Goal: Task Accomplishment & Management: Manage account settings

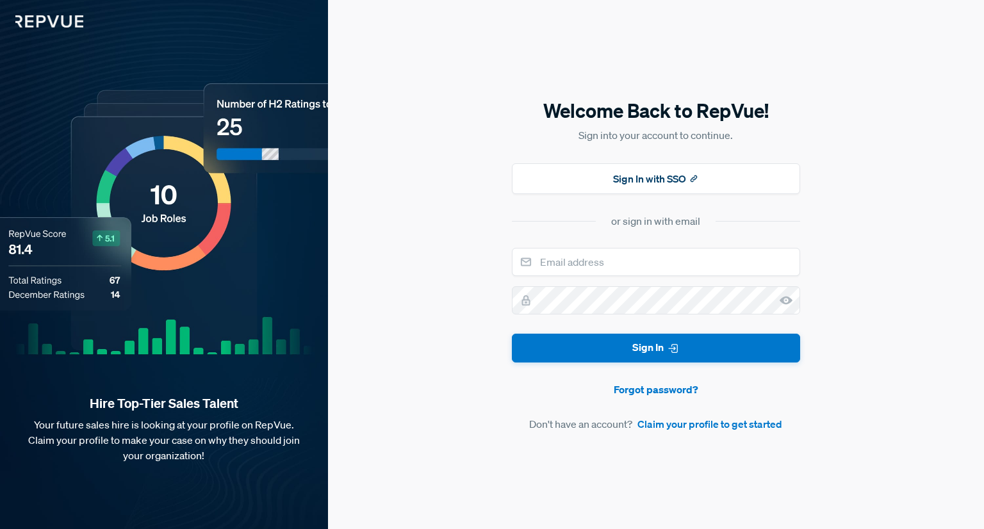
click at [621, 265] on input "email" at bounding box center [656, 262] width 288 height 28
type input "[EMAIL_ADDRESS][DOMAIN_NAME]"
click at [512, 334] on button "Sign In" at bounding box center [656, 348] width 288 height 29
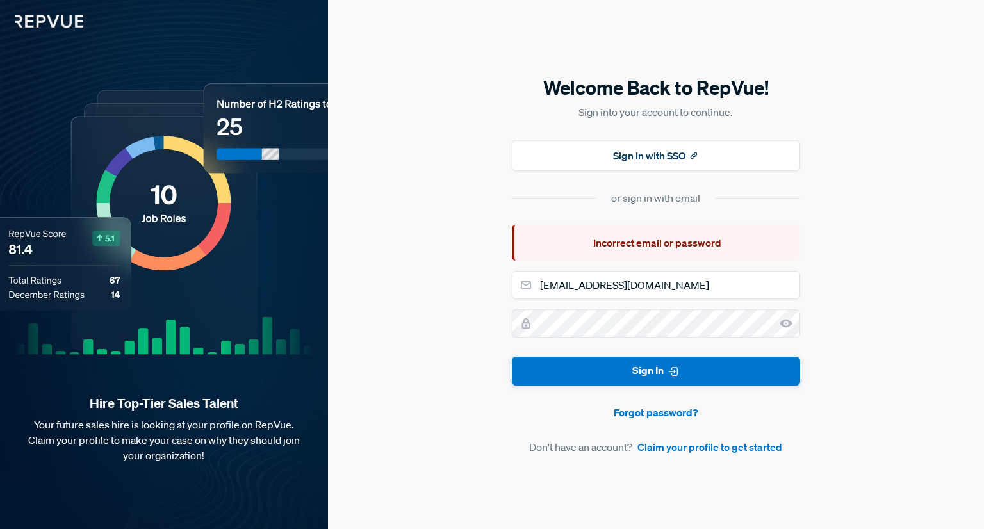
click at [782, 320] on icon at bounding box center [786, 323] width 13 height 13
click at [512, 357] on button "Sign In" at bounding box center [656, 371] width 288 height 29
